Goal: Contribute content

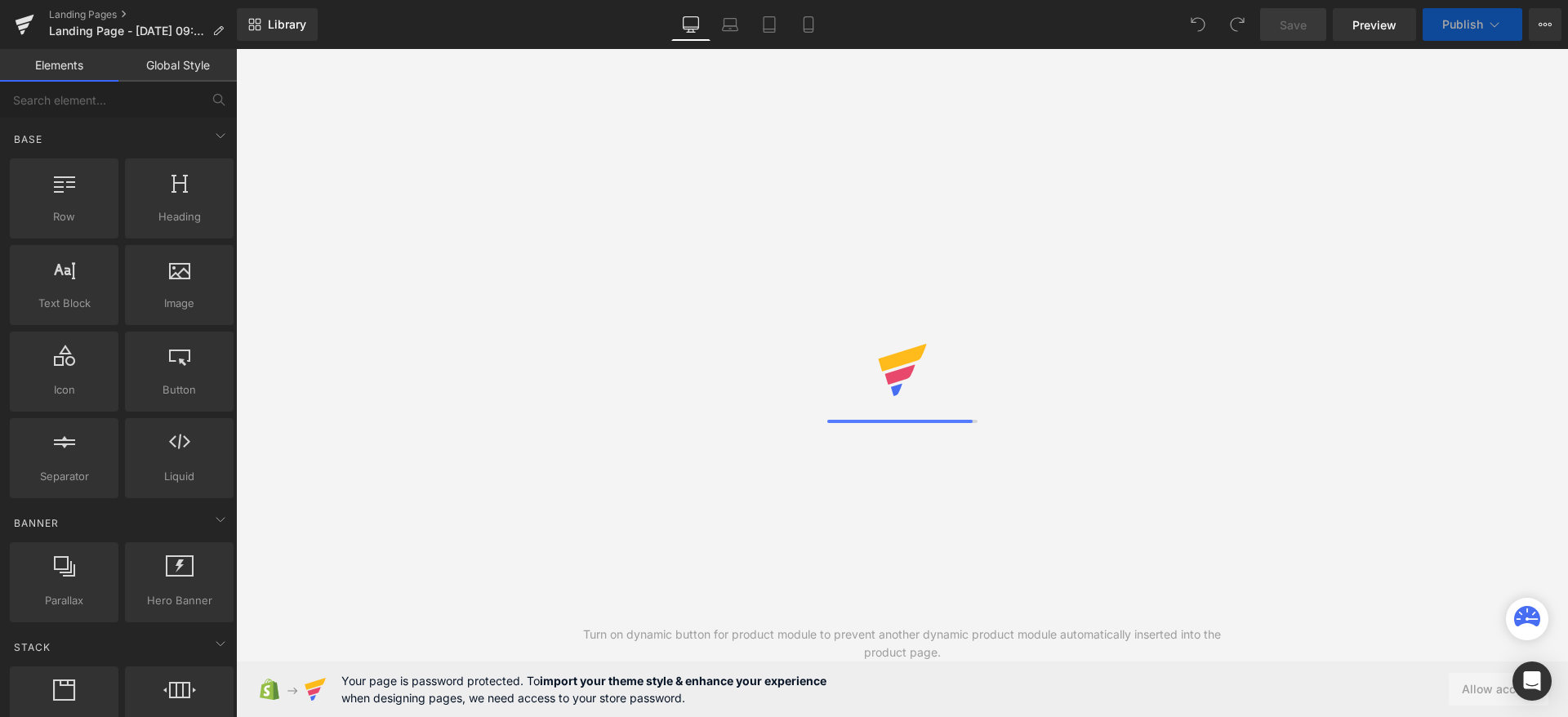
click at [1313, 274] on div "Turn on dynamic button for product module to prevent another dynamic product mo…" at bounding box center [902, 383] width 1332 height 668
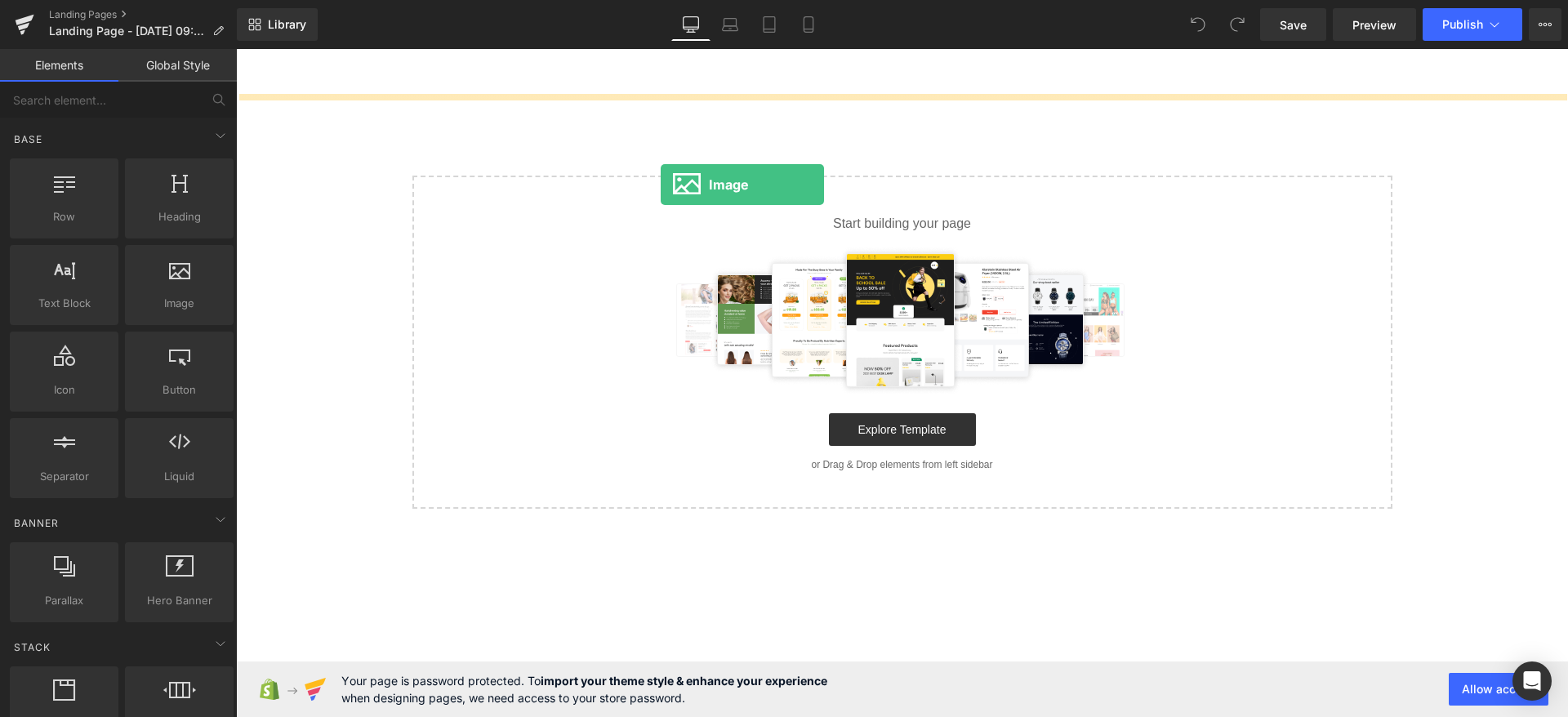
drag, startPoint x: 420, startPoint y: 351, endPoint x: 662, endPoint y: 185, distance: 293.5
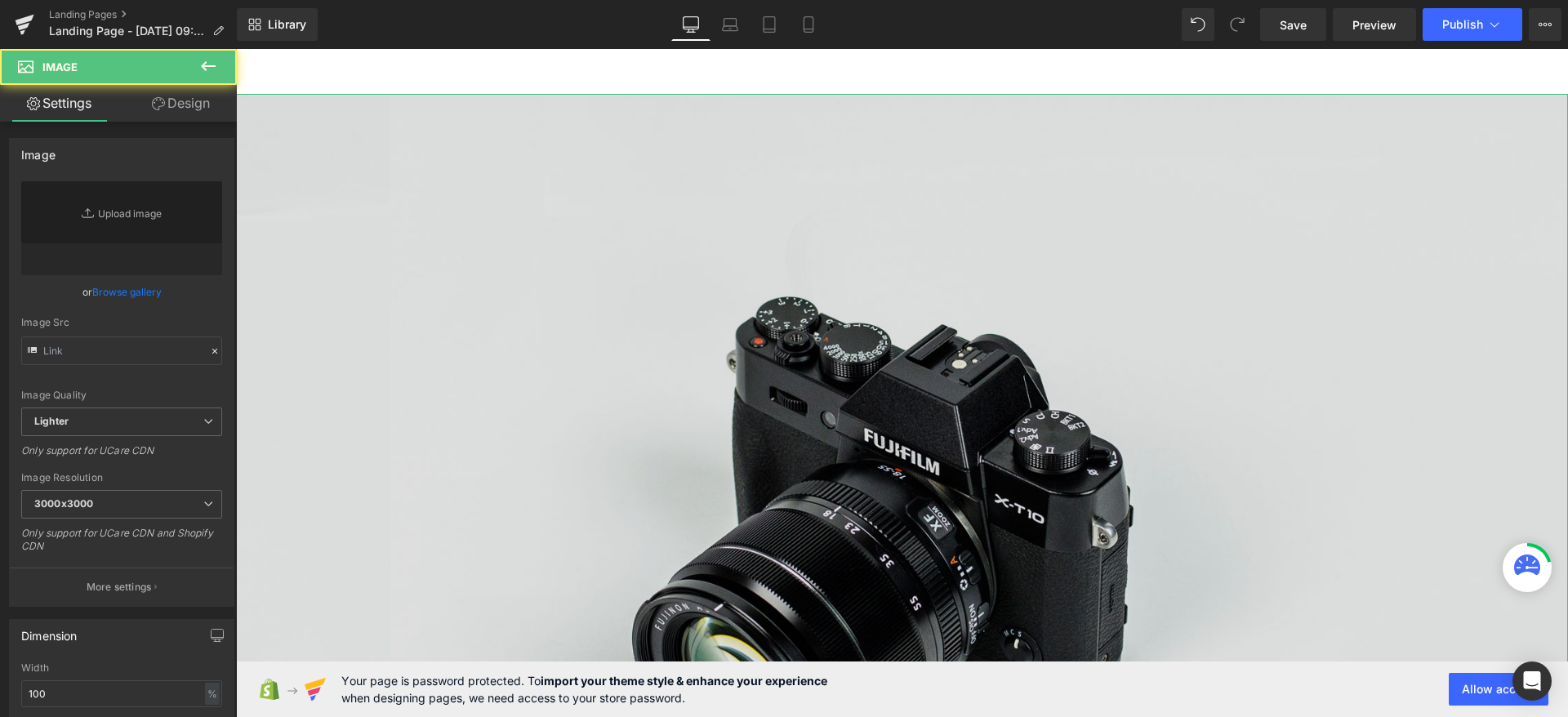
type input "//[DOMAIN_NAME][URL]"
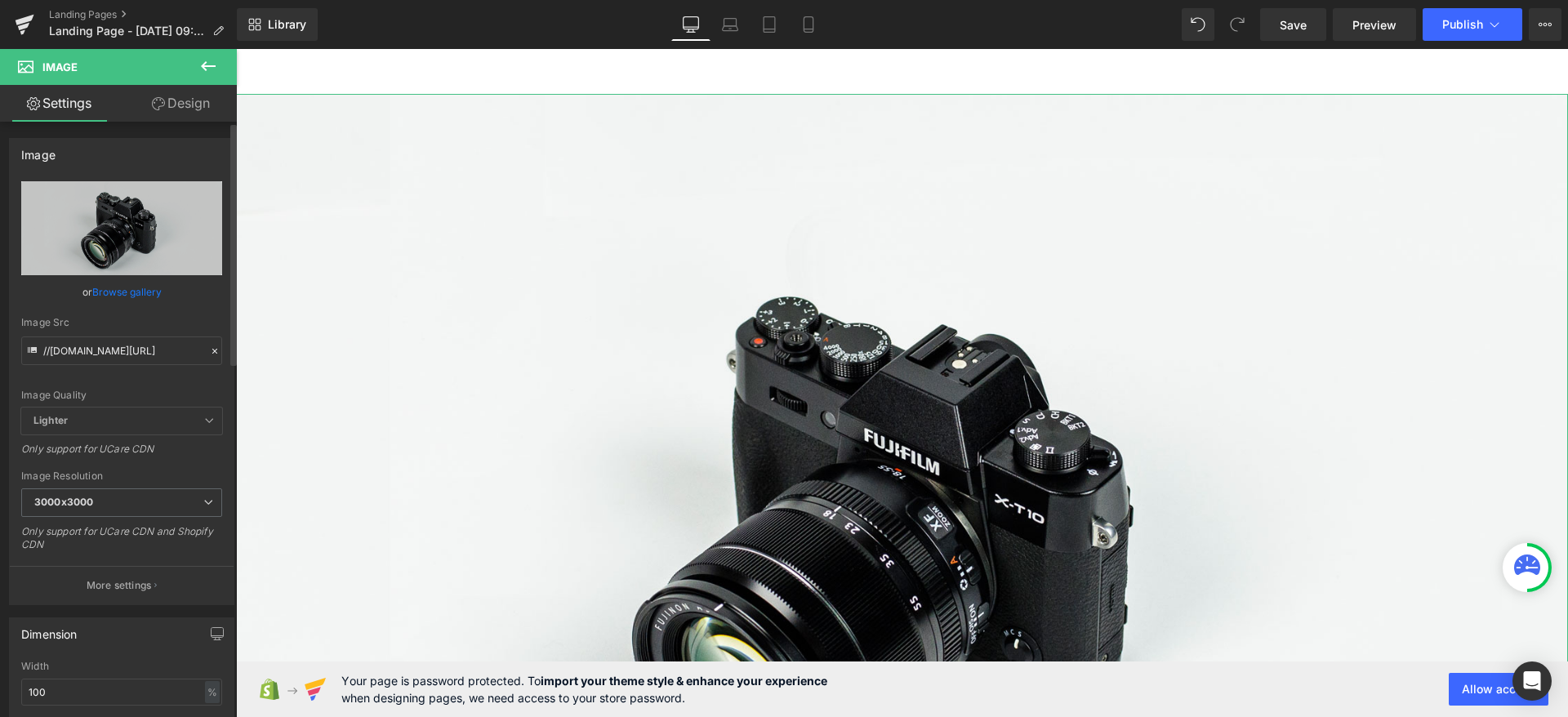
click at [147, 299] on link "Browse gallery" at bounding box center [127, 292] width 69 height 29
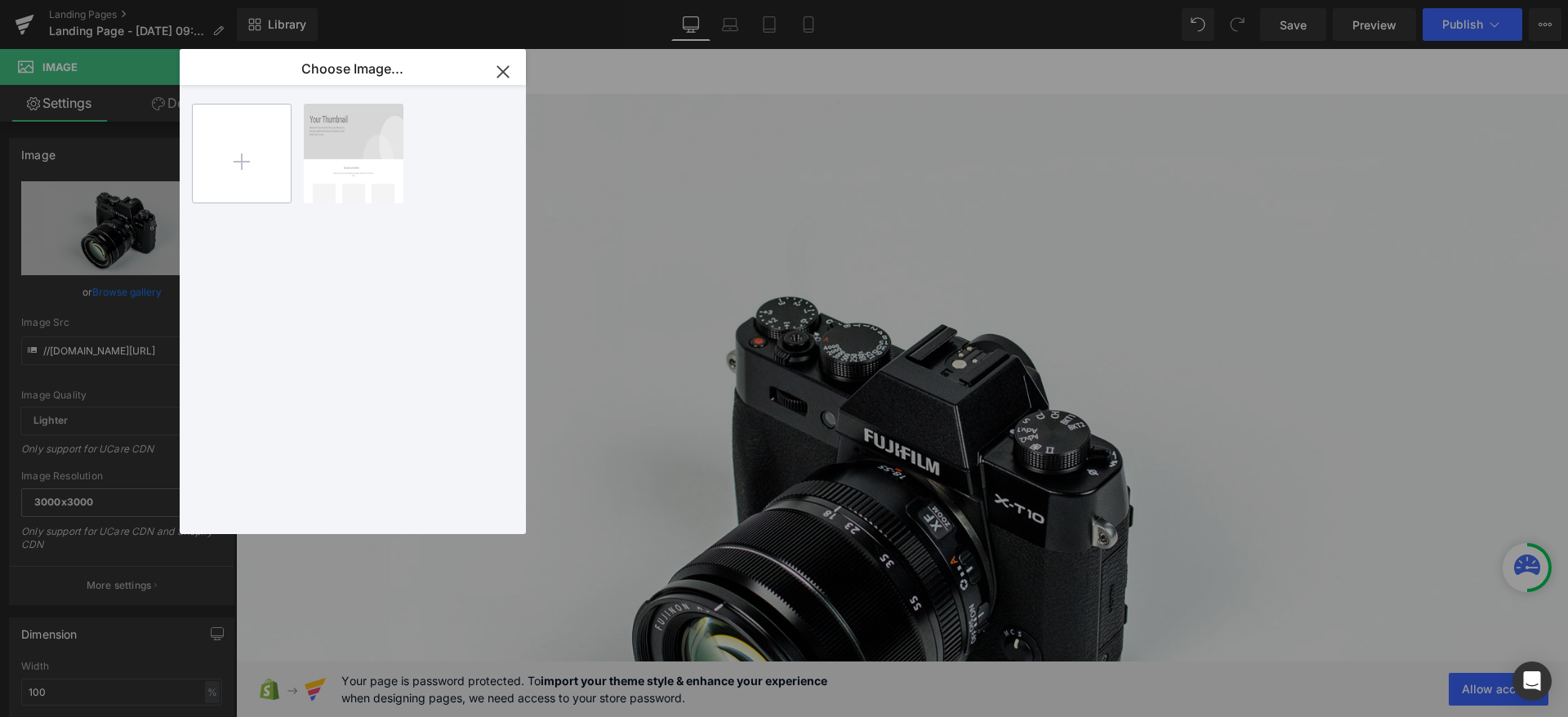
click at [259, 172] on input "file" at bounding box center [242, 153] width 98 height 98
type input "C:\fakepath\22036acfa93987c2bcba9bfbc2c30abc.jpg"
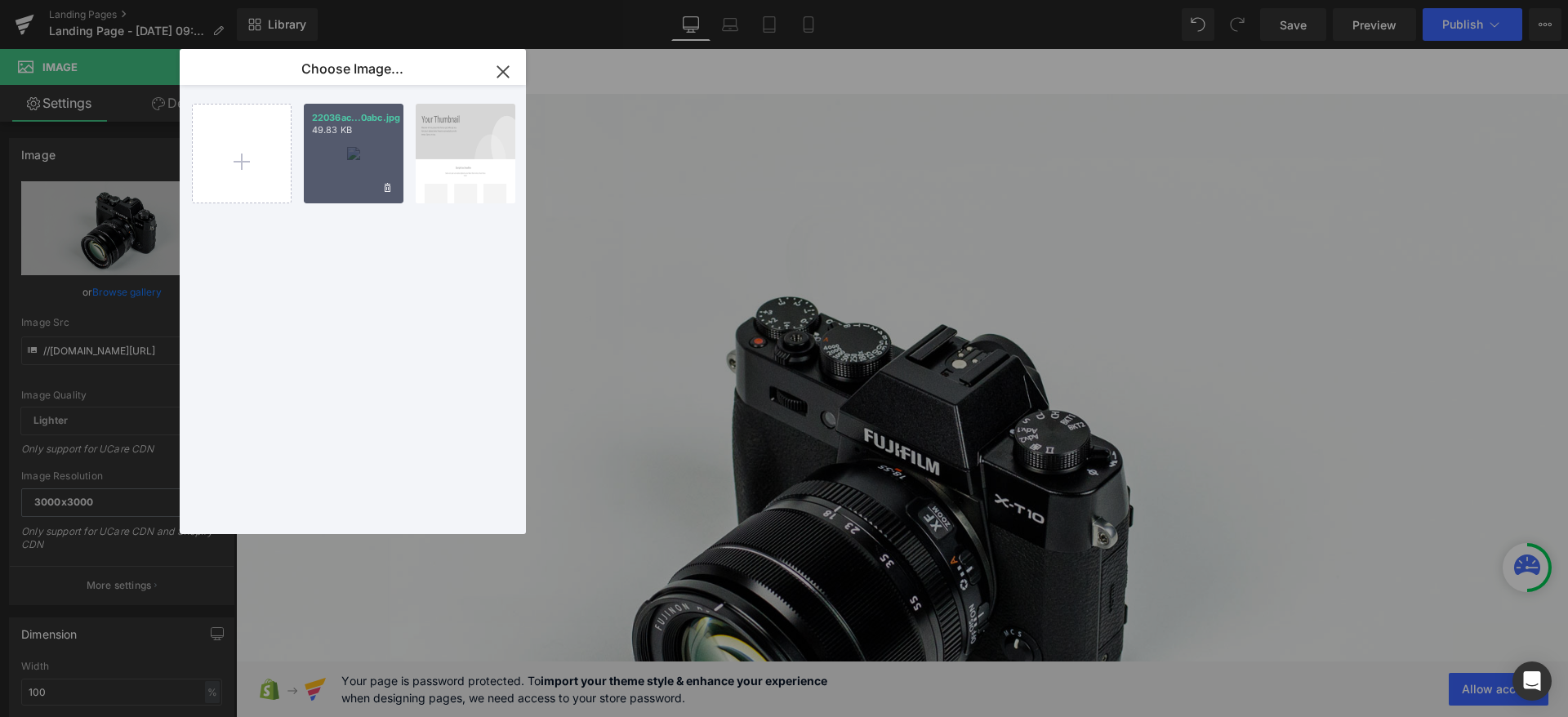
click at [343, 163] on div "22036ac...0abc.jpg 49.83 KB" at bounding box center [353, 153] width 99 height 99
type input "[URL][DOMAIN_NAME]"
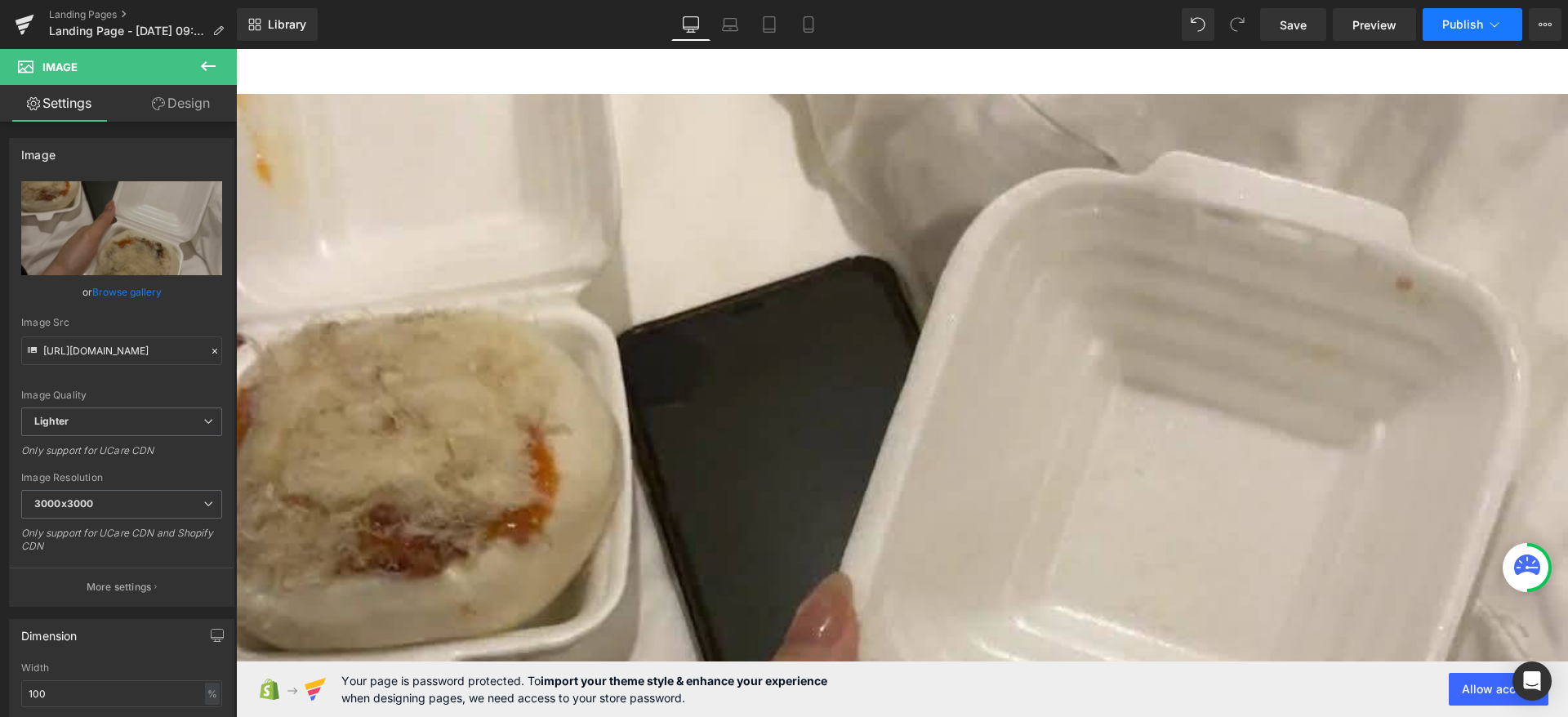
click at [1473, 19] on span "Publish" at bounding box center [1463, 25] width 41 height 13
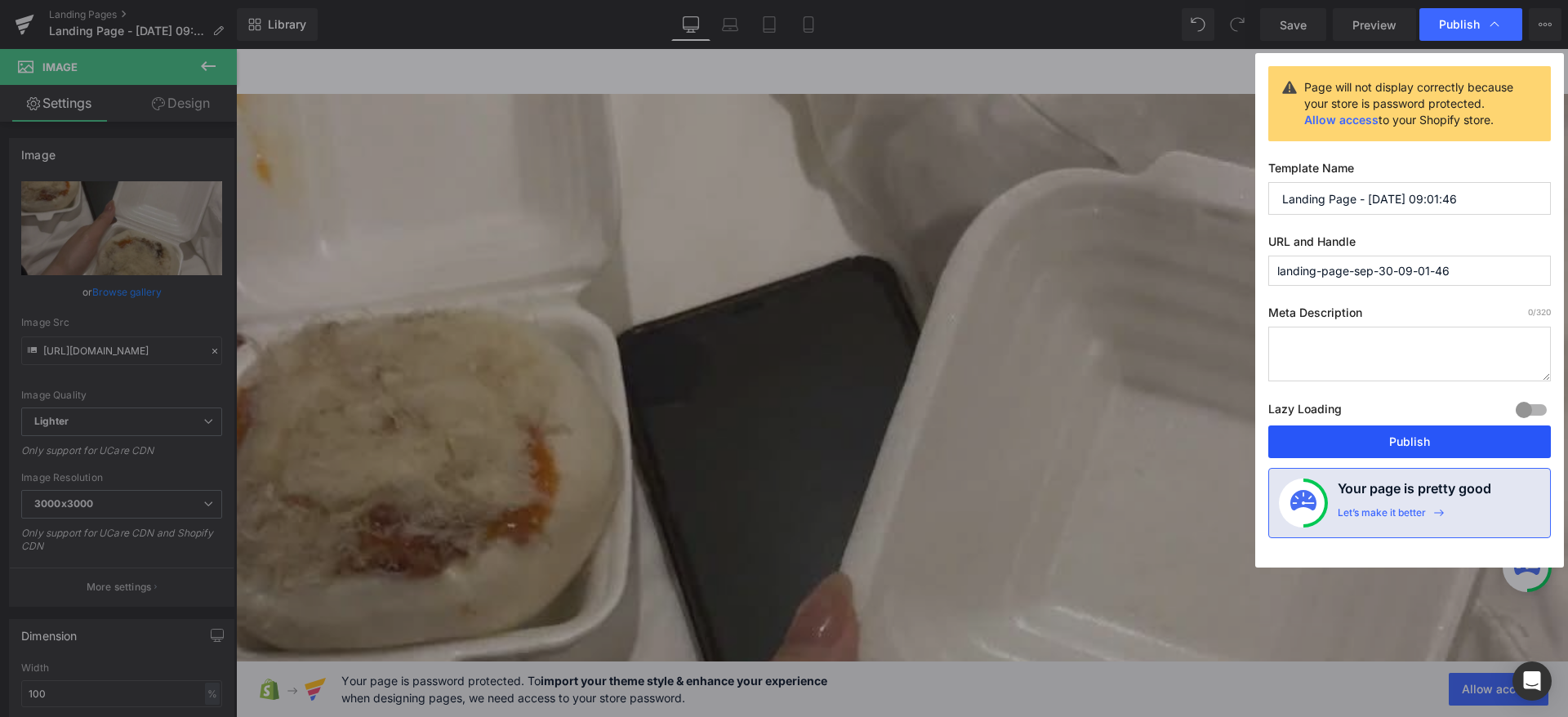
click at [1374, 430] on button "Publish" at bounding box center [1409, 442] width 283 height 33
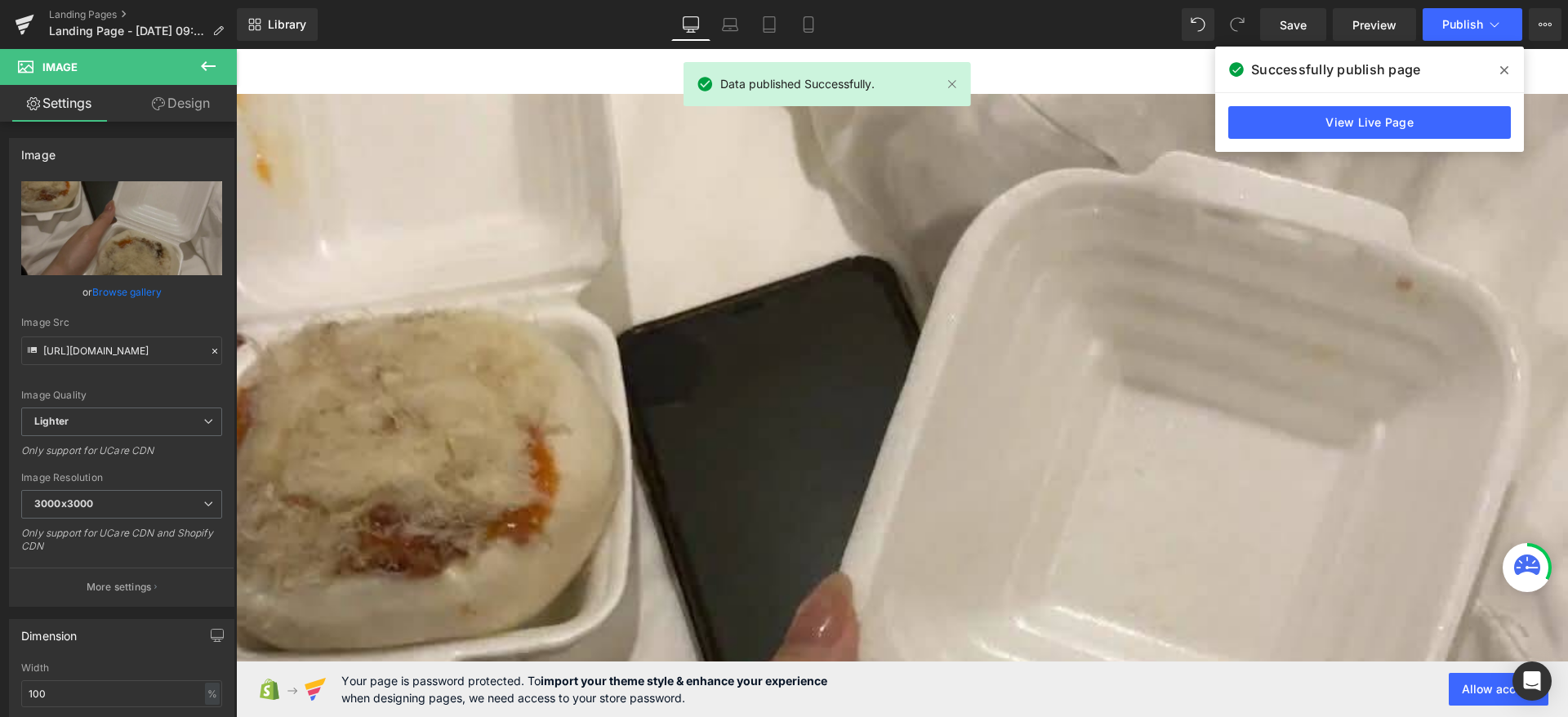
click at [1492, 70] on span at bounding box center [1505, 71] width 26 height 26
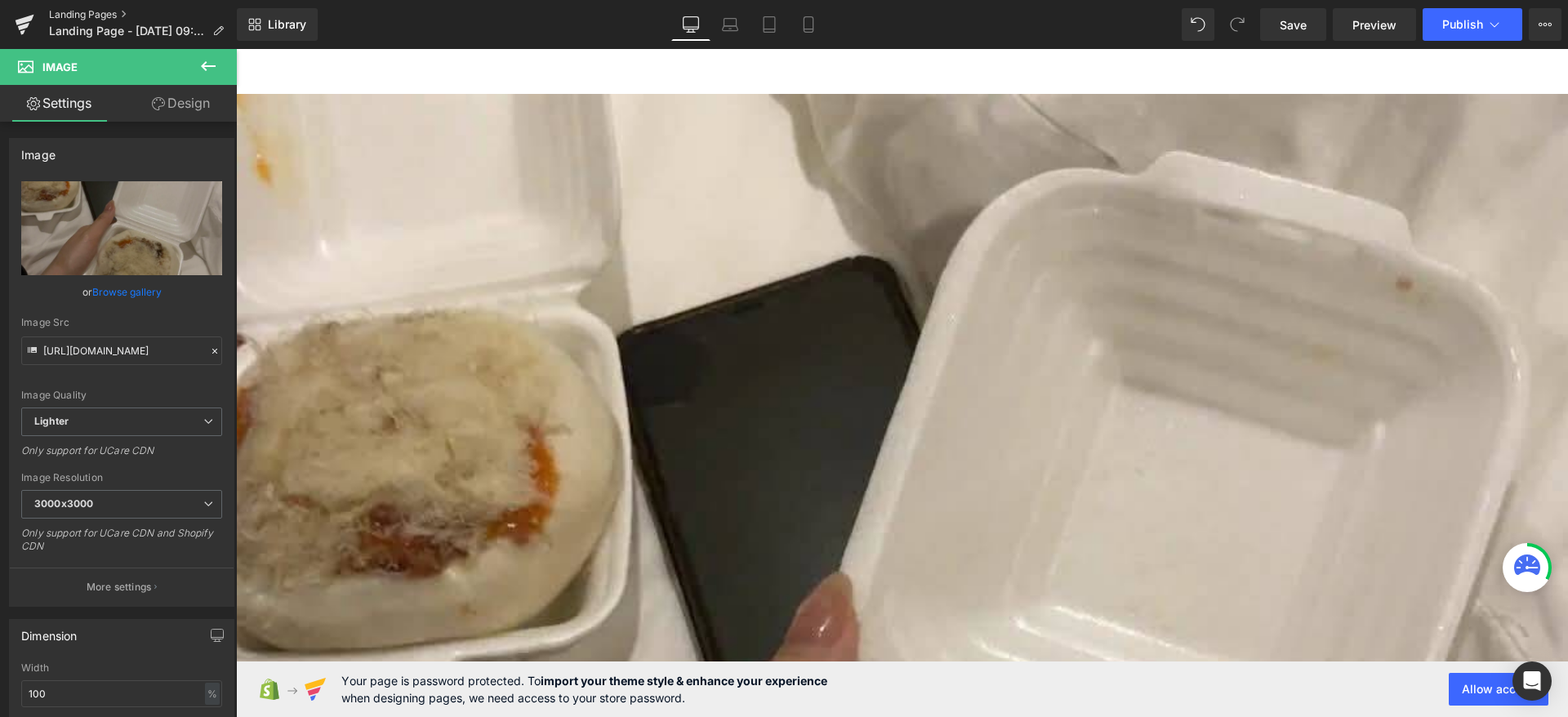
click at [67, 17] on link "Landing Pages" at bounding box center [143, 15] width 188 height 13
